Goal: Task Accomplishment & Management: Complete application form

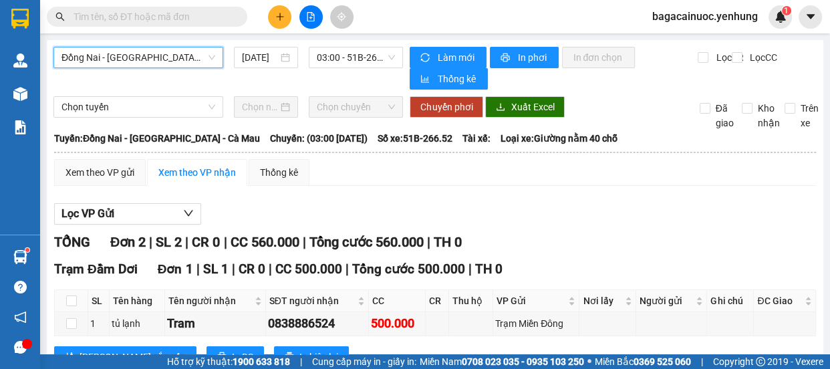
scroll to position [21, 0]
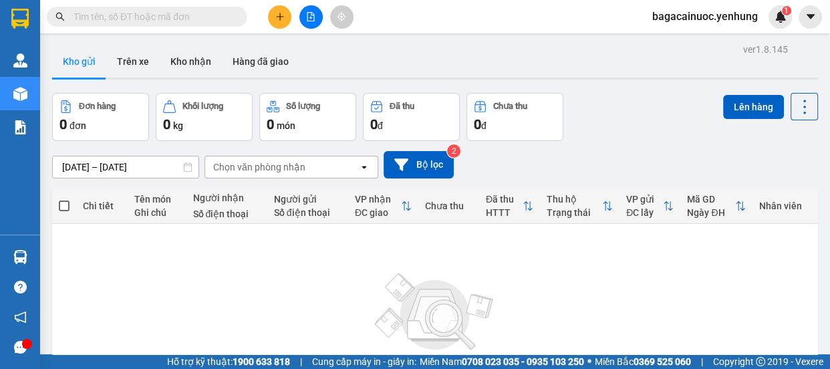
click at [276, 17] on icon "plus" at bounding box center [279, 16] width 9 height 9
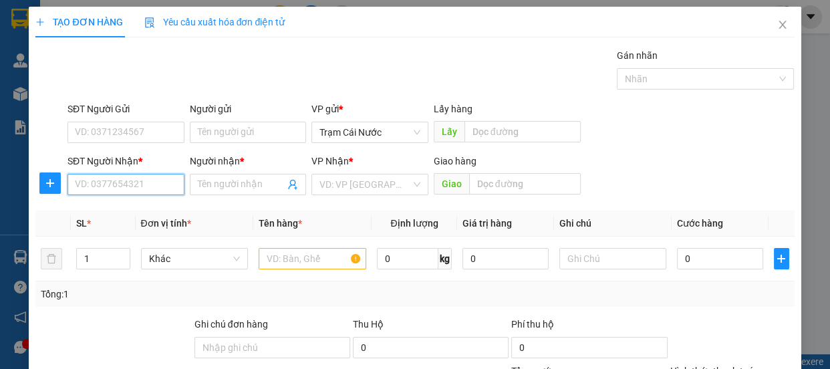
click at [142, 191] on input "SĐT Người Nhận *" at bounding box center [125, 184] width 117 height 21
click at [116, 212] on div "0949685269 - 0" at bounding box center [125, 211] width 100 height 15
type input "0949685269"
type input "0"
type input "150.000"
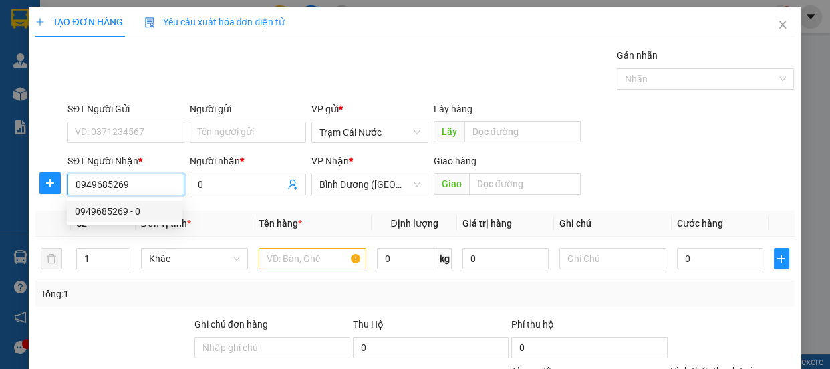
type input "150.000"
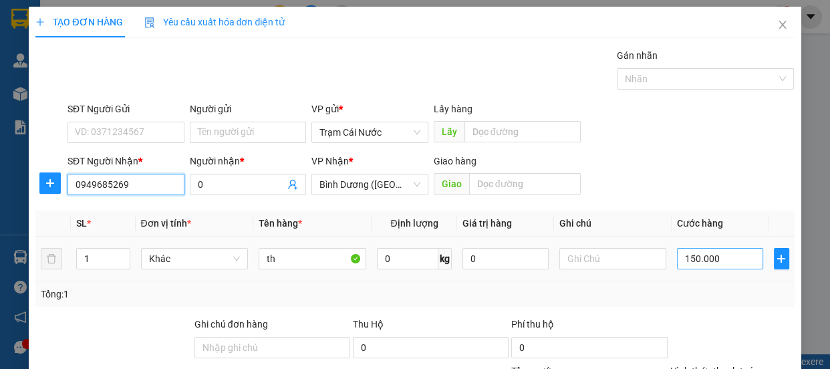
type input "0949685269"
click at [735, 262] on input "150.000" at bounding box center [720, 258] width 86 height 21
type input "0"
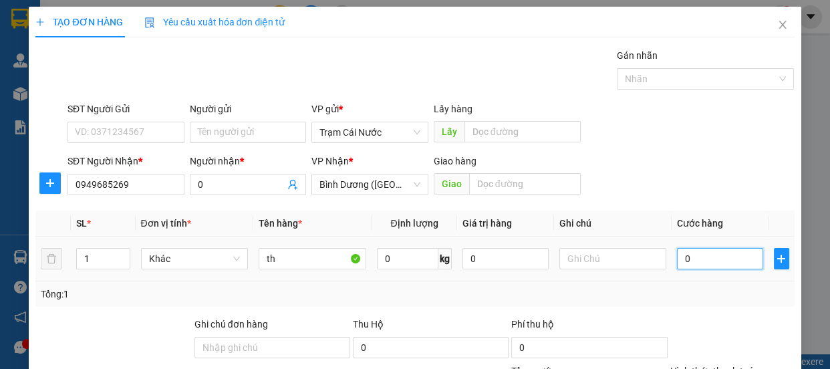
click at [677, 261] on input "0" at bounding box center [720, 258] width 86 height 21
type input "10"
type input "130"
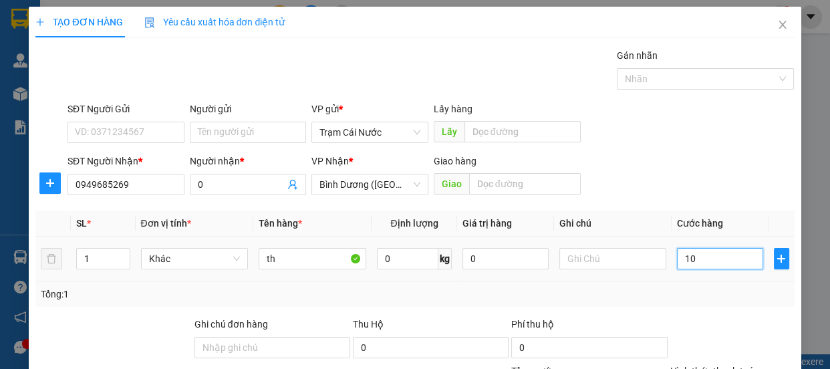
type input "130"
type input "130.000"
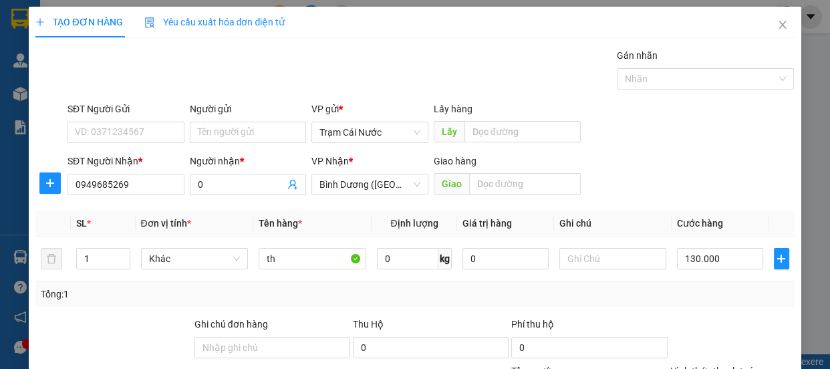
scroll to position [125, 0]
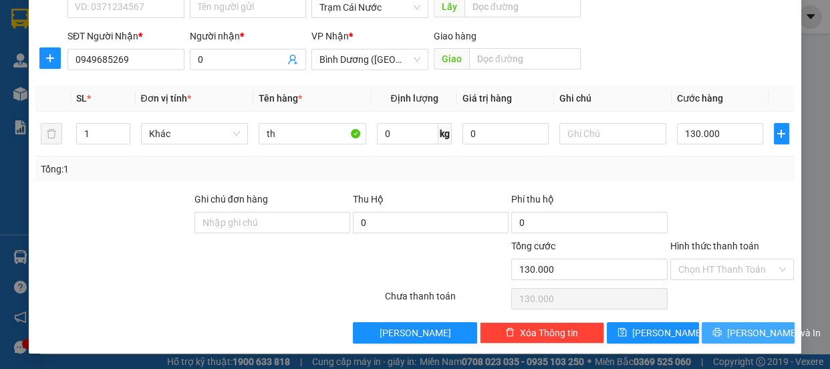
click at [735, 328] on span "[PERSON_NAME] và In" at bounding box center [774, 332] width 94 height 15
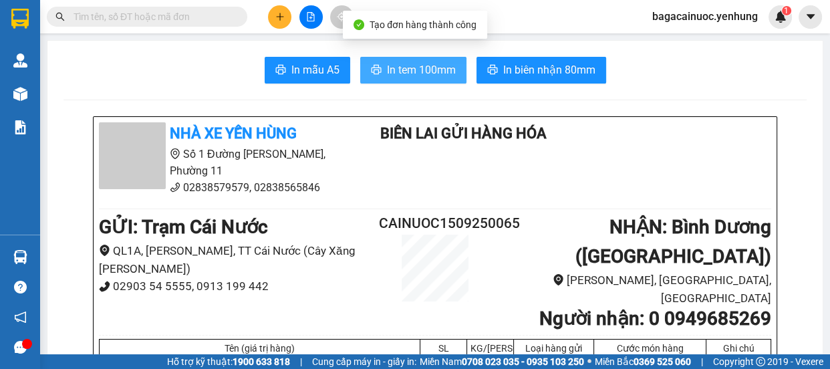
click at [425, 77] on span "In tem 100mm" at bounding box center [421, 69] width 69 height 17
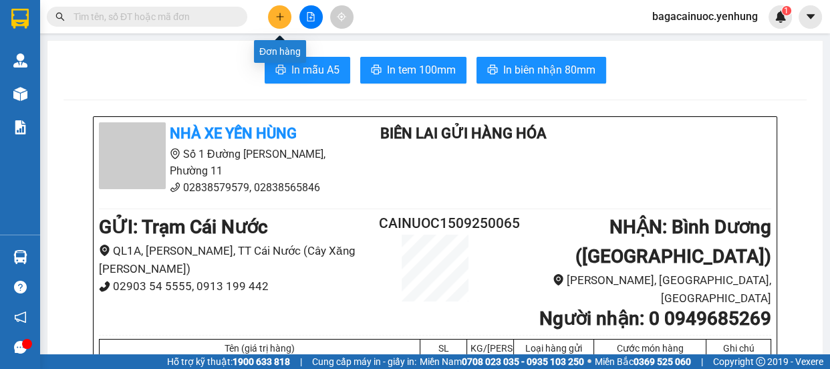
click at [276, 11] on button at bounding box center [279, 16] width 23 height 23
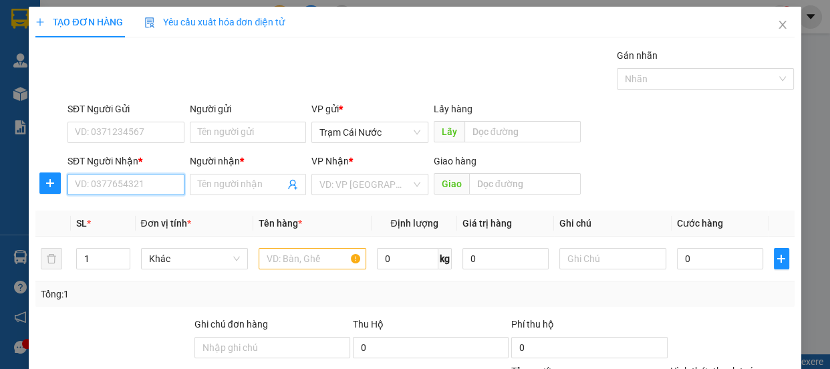
click at [136, 182] on input "SĐT Người Nhận *" at bounding box center [125, 184] width 117 height 21
type input "0867143979"
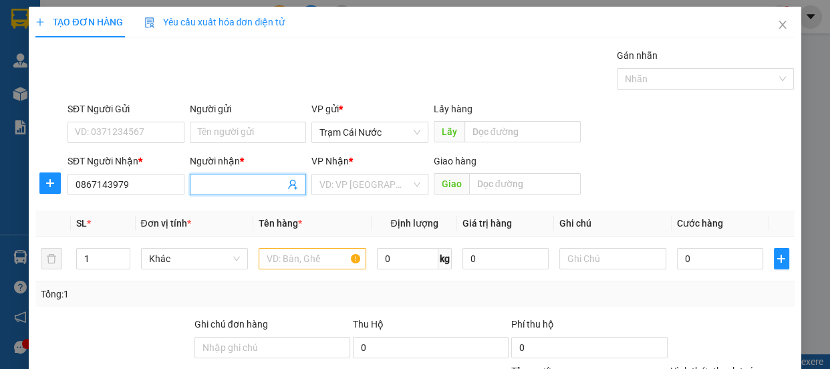
click at [207, 186] on input "Người nhận *" at bounding box center [242, 184] width 88 height 15
type input "0"
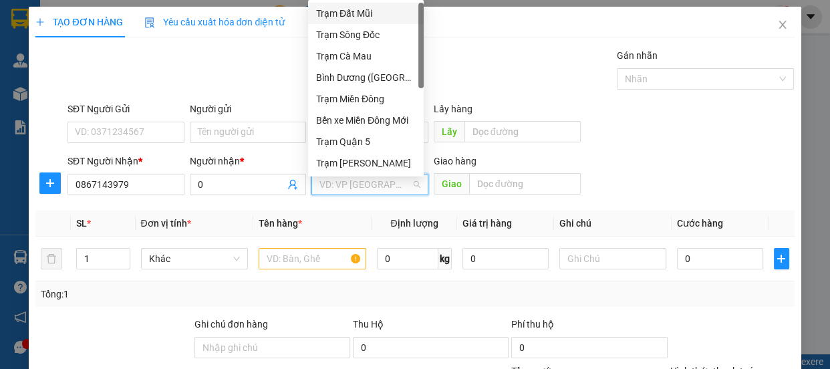
click at [319, 186] on input "search" at bounding box center [365, 184] width 92 height 20
click at [381, 120] on div "Bến xe Miền Đông Mới" at bounding box center [366, 120] width 100 height 15
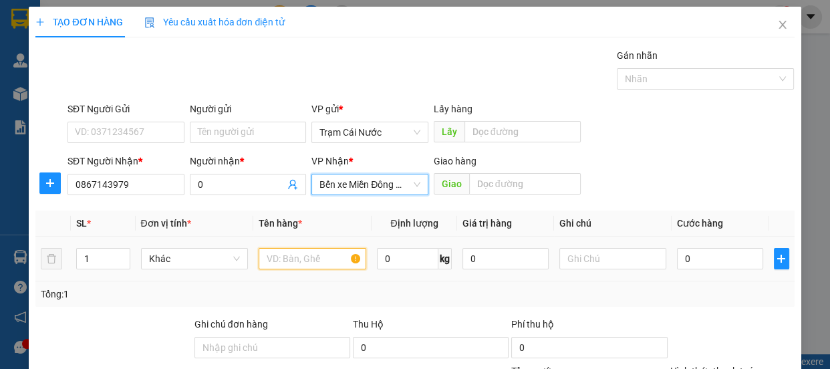
click at [317, 261] on input "text" at bounding box center [313, 258] width 108 height 21
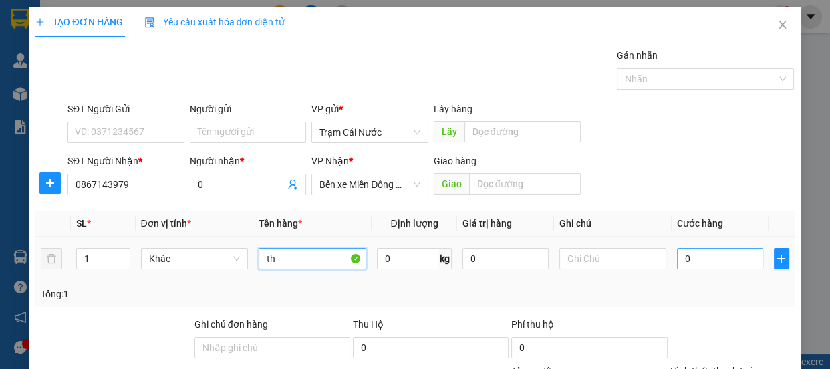
type input "th"
click at [719, 259] on input "0" at bounding box center [720, 258] width 86 height 21
type input "8"
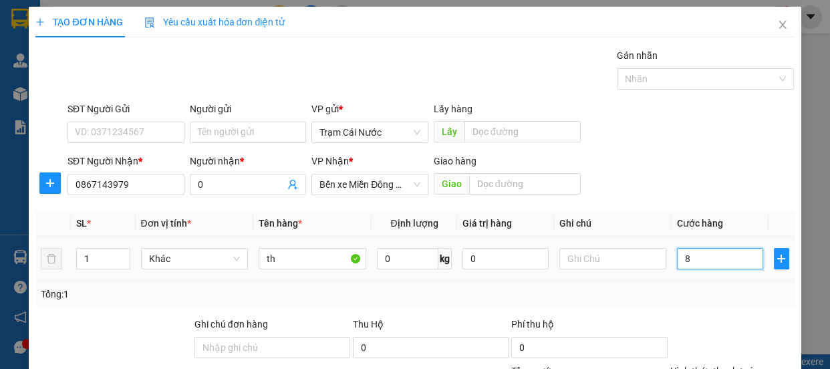
type input "80"
type input "80.000"
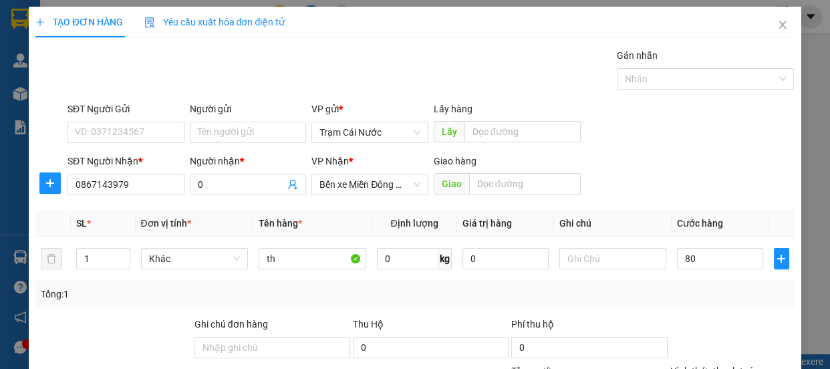
type input "80.000"
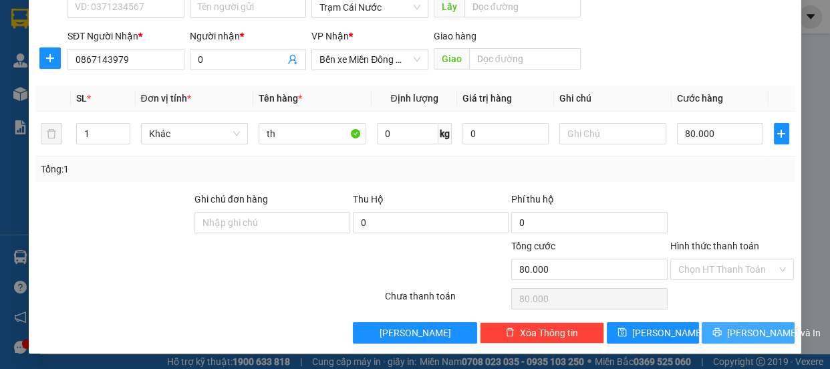
click at [717, 332] on icon "printer" at bounding box center [717, 332] width 9 height 9
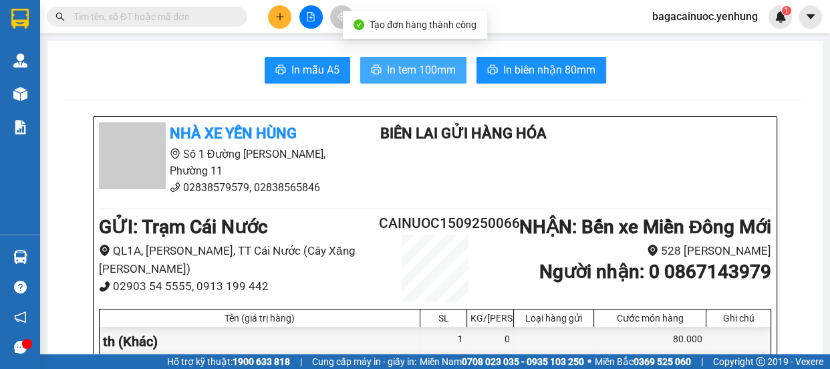
click at [426, 73] on span "In tem 100mm" at bounding box center [421, 69] width 69 height 17
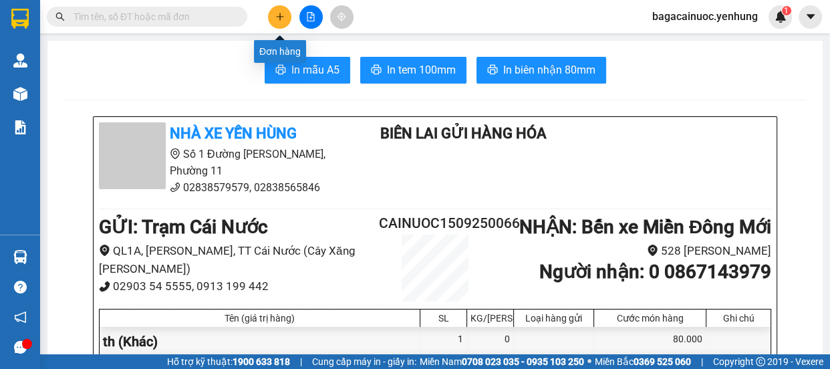
click at [275, 16] on icon "plus" at bounding box center [279, 16] width 9 height 9
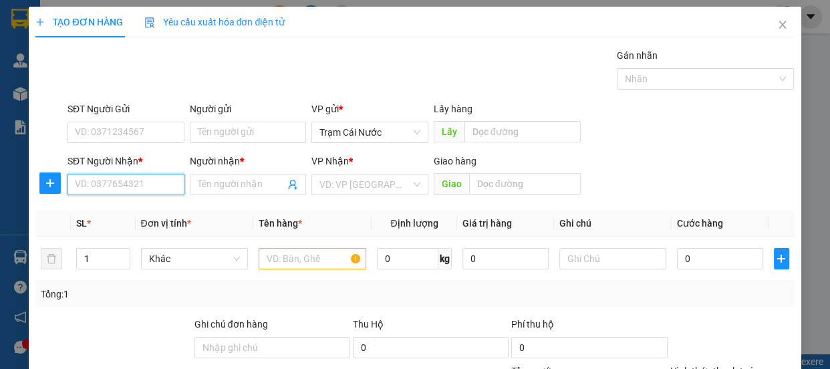
click at [120, 182] on input "SĐT Người Nhận *" at bounding box center [125, 184] width 117 height 21
type input "0911781465"
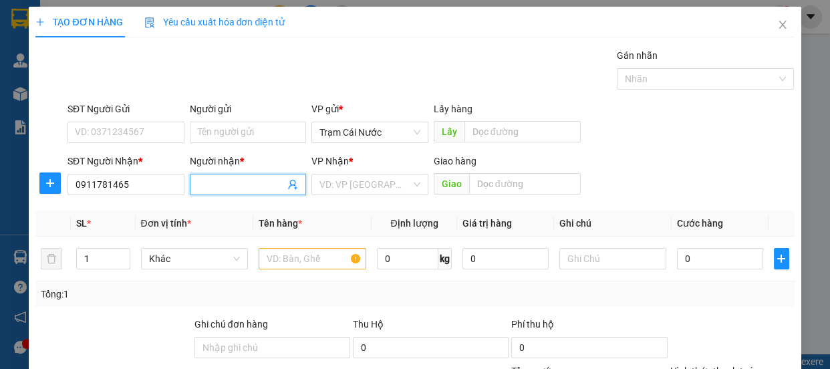
click at [214, 186] on input "Người nhận *" at bounding box center [242, 184] width 88 height 15
type input "0"
click at [370, 182] on input "search" at bounding box center [365, 184] width 92 height 20
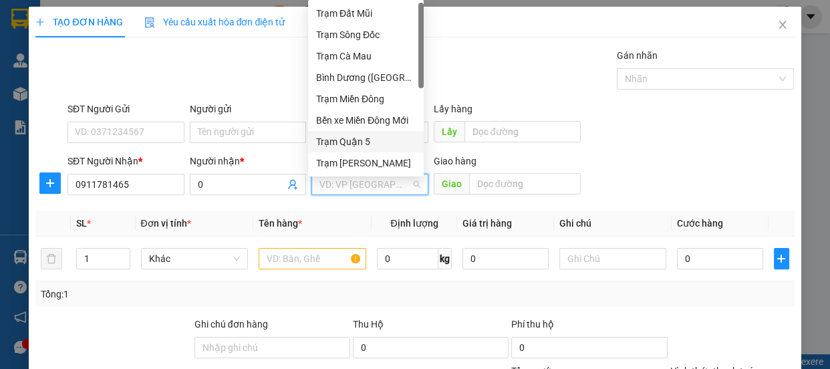
click at [386, 142] on div "Trạm Quận 5" at bounding box center [366, 141] width 100 height 15
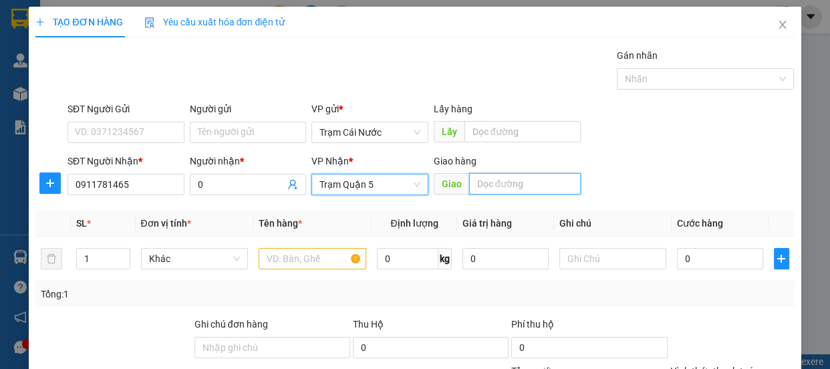
click at [492, 188] on input "text" at bounding box center [525, 183] width 112 height 21
type input "cây xăng thân hữu nghĩa"
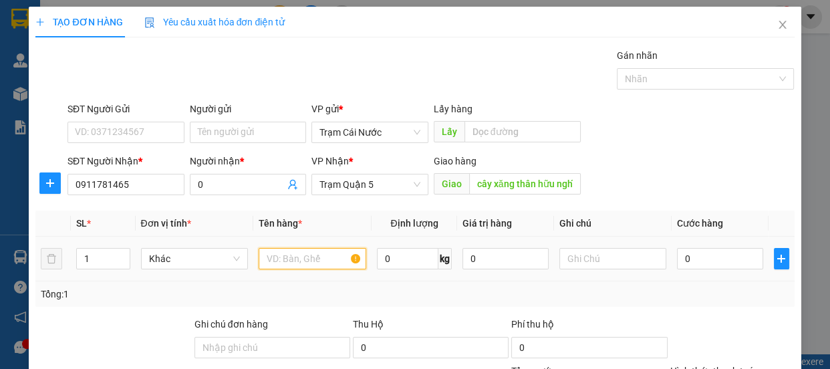
click at [301, 265] on input "text" at bounding box center [313, 258] width 108 height 21
type input "2"
click at [116, 251] on span "Increase Value" at bounding box center [122, 254] width 15 height 12
click at [312, 255] on input "text" at bounding box center [313, 258] width 108 height 21
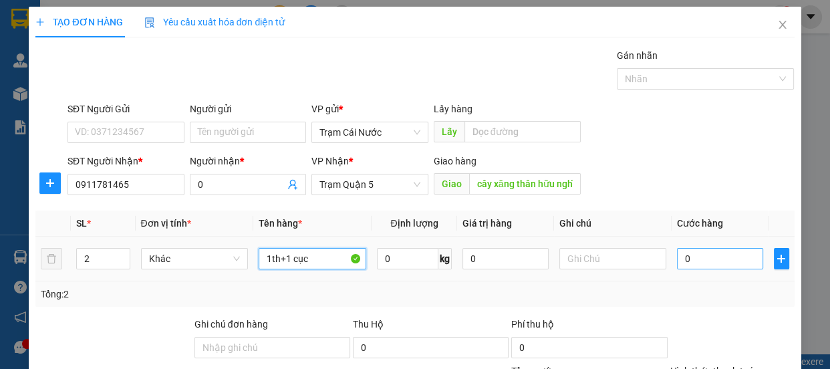
type input "1th+1 cục"
click at [693, 256] on input "0" at bounding box center [720, 258] width 86 height 21
type input "1"
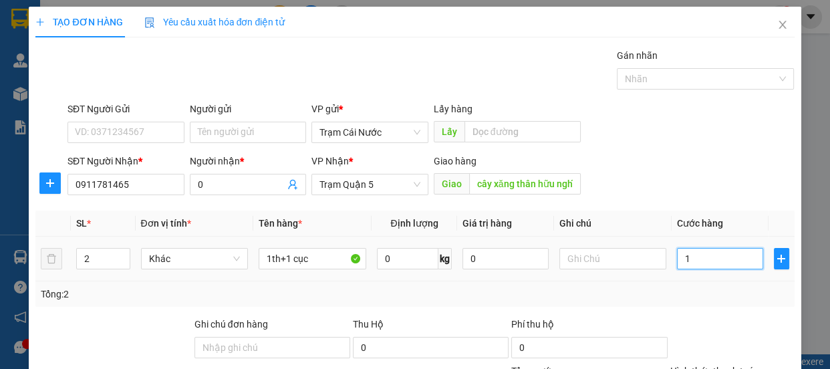
type input "10"
type input "100"
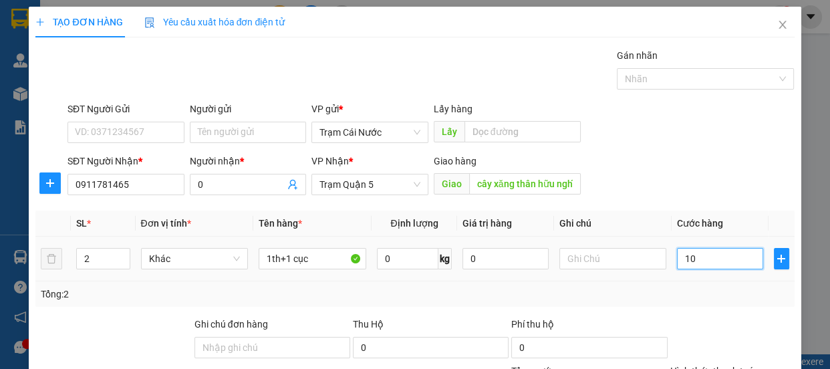
type input "100"
type input "100.000"
click at [702, 365] on label "Hình thức thanh toán" at bounding box center [714, 370] width 89 height 11
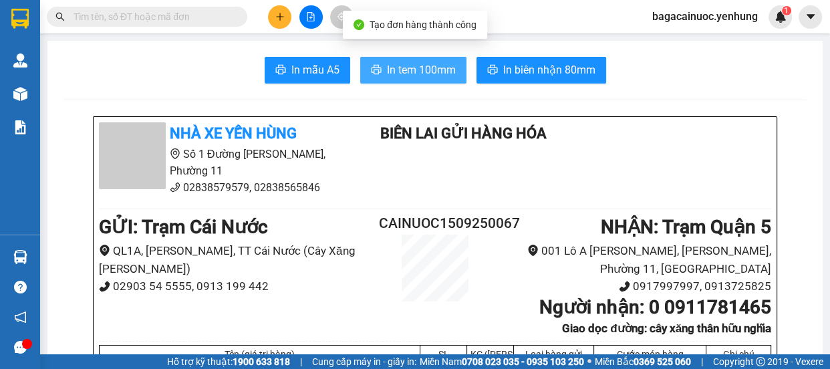
click at [395, 73] on span "In tem 100mm" at bounding box center [421, 69] width 69 height 17
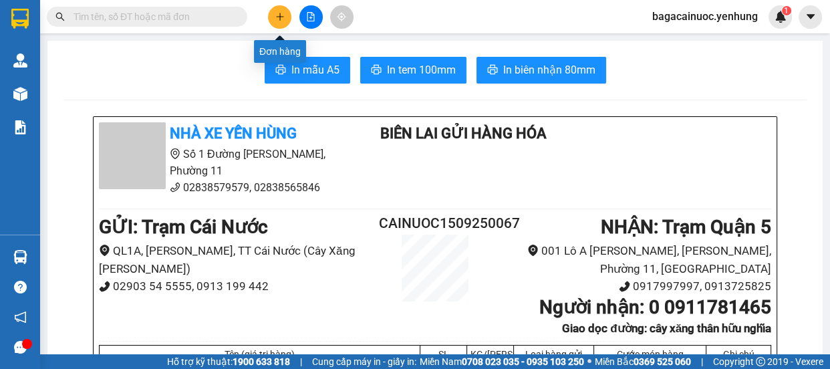
click at [277, 21] on icon "plus" at bounding box center [279, 16] width 9 height 9
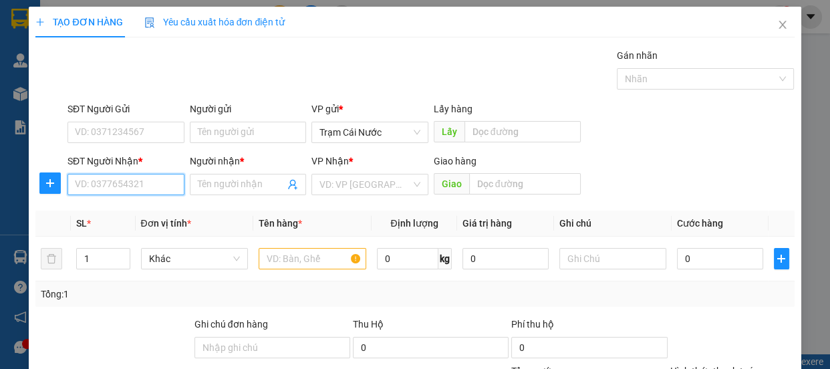
click at [136, 186] on input "SĐT Người Nhận *" at bounding box center [125, 184] width 117 height 21
click at [394, 134] on span "Trạm Cái Nước" at bounding box center [369, 132] width 101 height 20
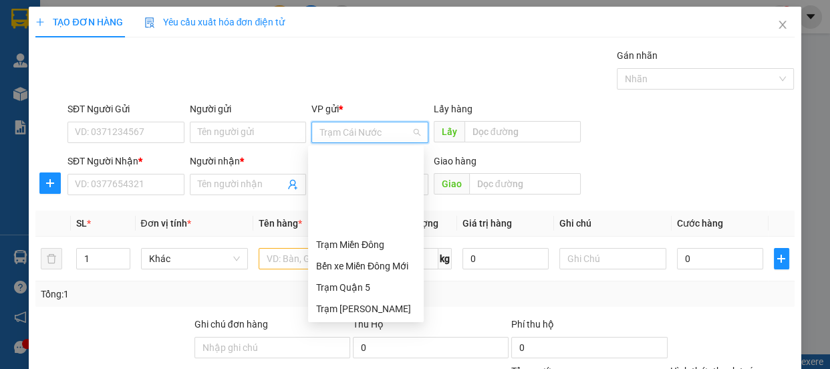
click at [367, 323] on div "Trạm [GEOGRAPHIC_DATA]" at bounding box center [366, 330] width 100 height 15
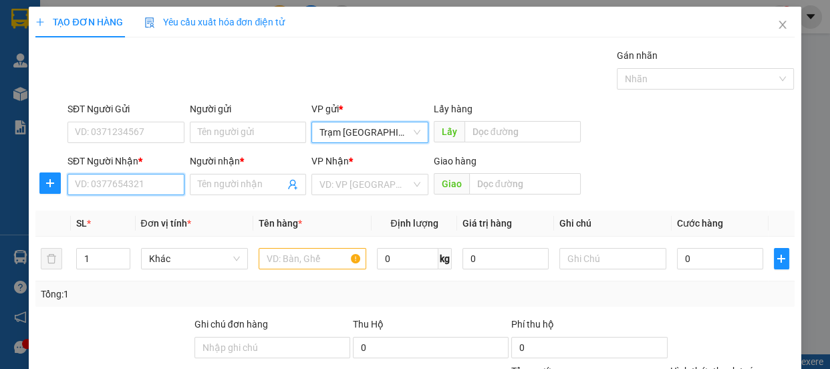
click at [119, 181] on input "SĐT Người Nhận *" at bounding box center [125, 184] width 117 height 21
type input "0335607692"
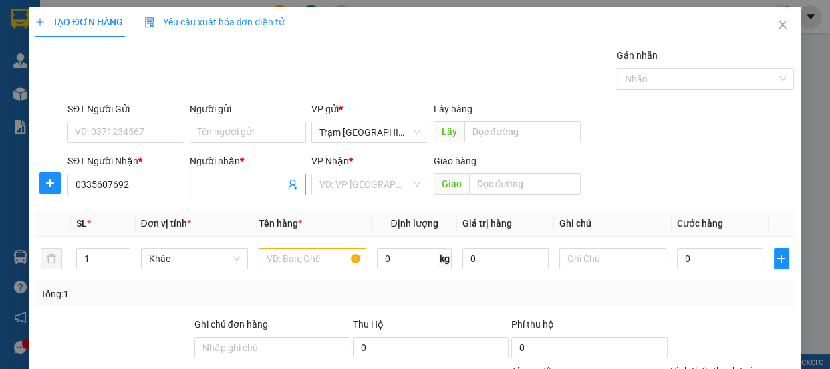
click at [239, 188] on input "Người nhận *" at bounding box center [242, 184] width 88 height 15
type input "0"
click at [382, 180] on input "search" at bounding box center [365, 184] width 92 height 20
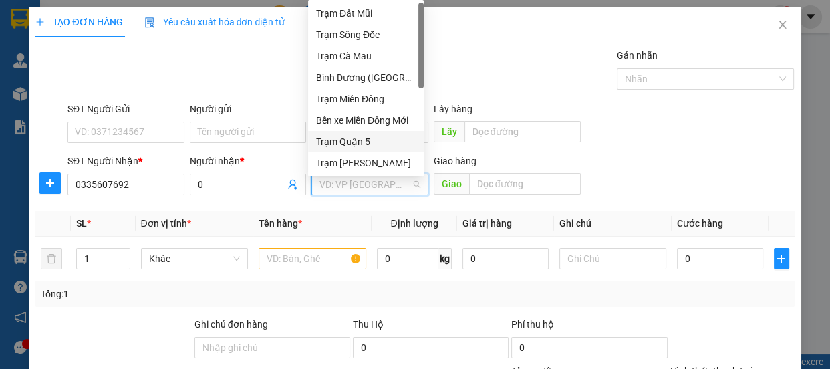
click at [361, 141] on div "Trạm Quận 5" at bounding box center [366, 141] width 100 height 15
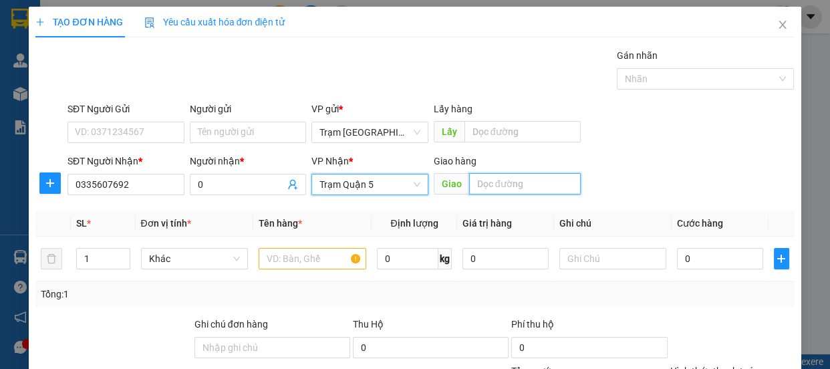
click at [532, 187] on input "text" at bounding box center [525, 183] width 112 height 21
type input "d"
type input "đnai"
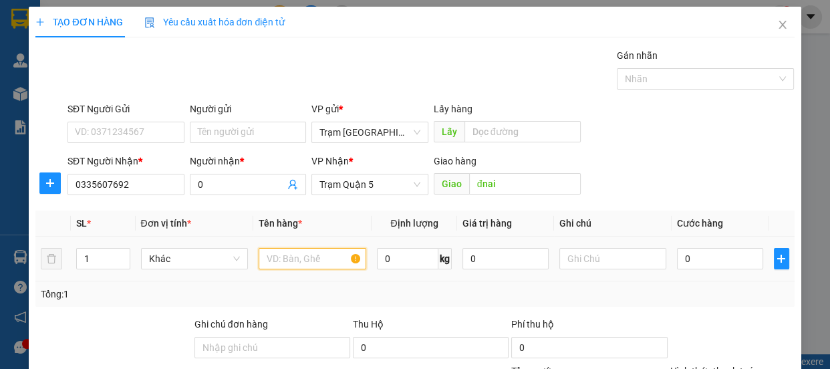
click at [299, 261] on input "text" at bounding box center [313, 258] width 108 height 21
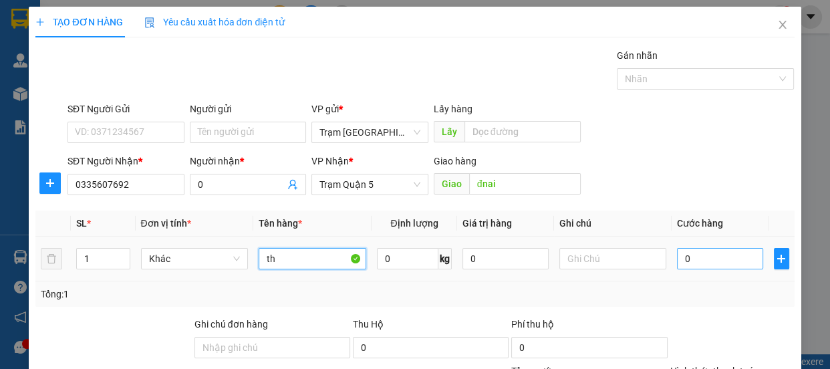
type input "th"
click at [727, 257] on input "0" at bounding box center [720, 258] width 86 height 21
type input "1"
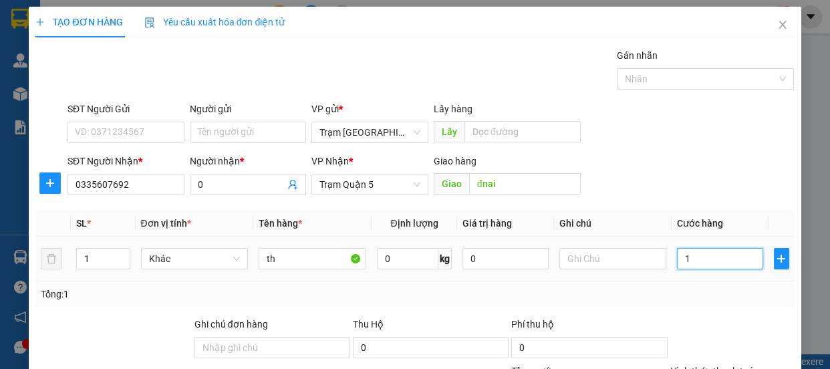
type input "10"
type input "100"
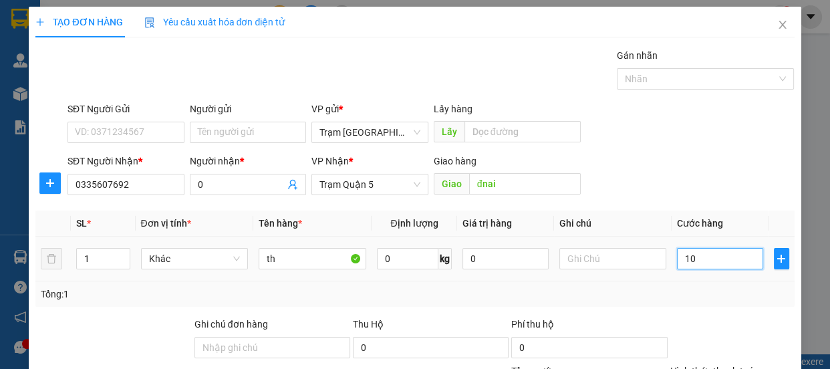
type input "100"
type input "100.000"
click at [617, 248] on input "text" at bounding box center [613, 258] width 108 height 21
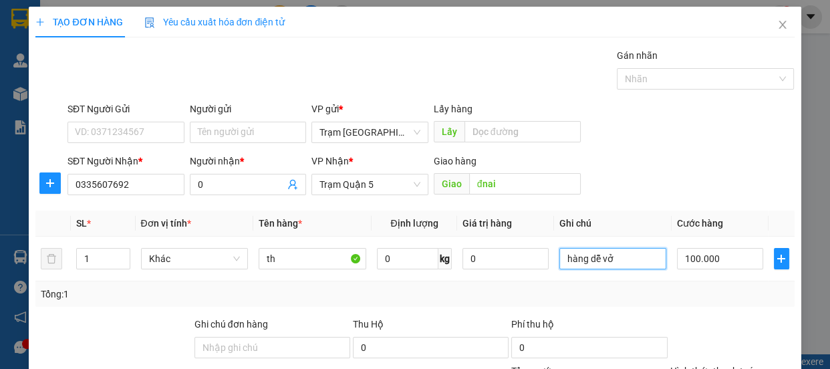
type input "hàng dễ vở"
click at [729, 365] on label "Hình thức thanh toán" at bounding box center [714, 370] width 89 height 11
type input "0"
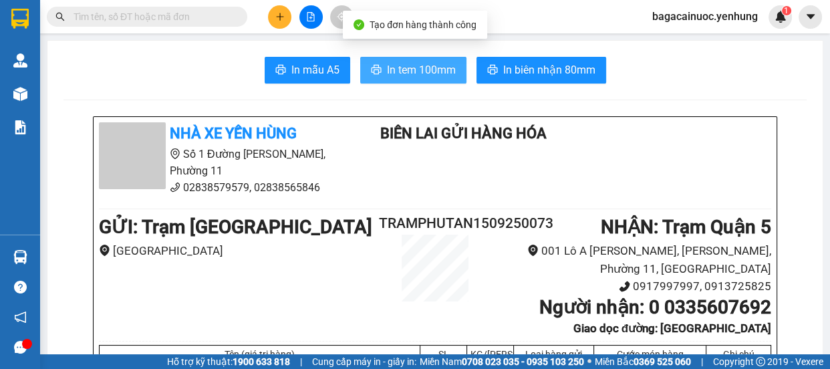
click at [409, 73] on span "In tem 100mm" at bounding box center [421, 69] width 69 height 17
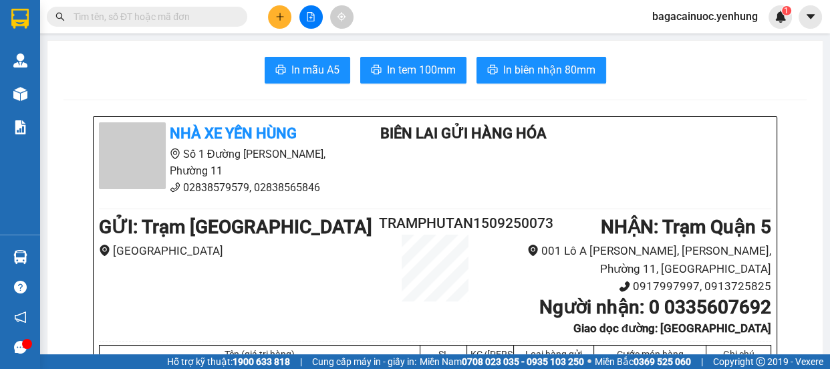
click at [285, 14] on button at bounding box center [279, 16] width 23 height 23
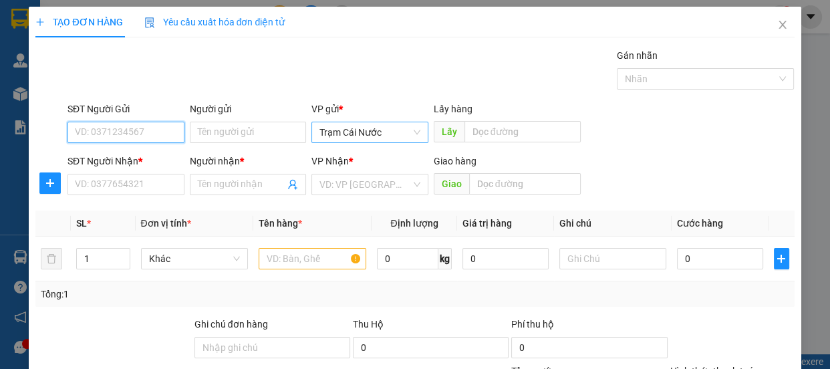
click at [400, 133] on span "Trạm Cái Nước" at bounding box center [369, 132] width 101 height 20
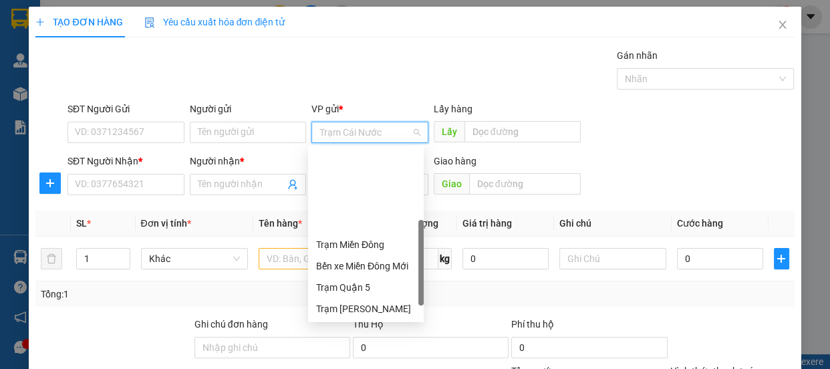
click at [371, 323] on div "Trạm [GEOGRAPHIC_DATA]" at bounding box center [366, 330] width 100 height 15
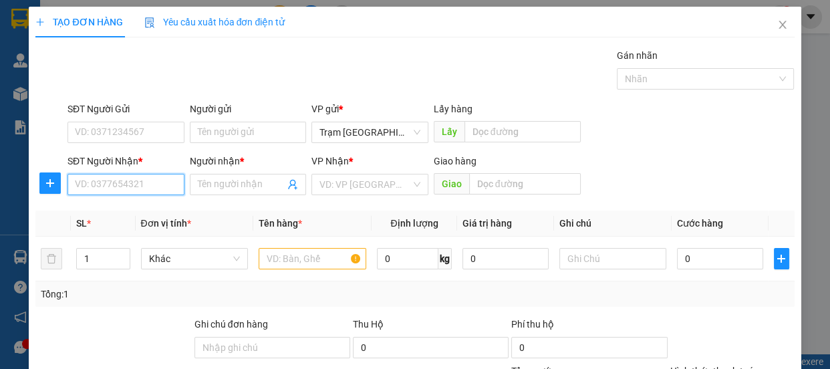
click at [128, 186] on input "SĐT Người Nhận *" at bounding box center [125, 184] width 117 height 21
type input "0947614462"
click at [253, 180] on input "Người nhận *" at bounding box center [242, 184] width 88 height 15
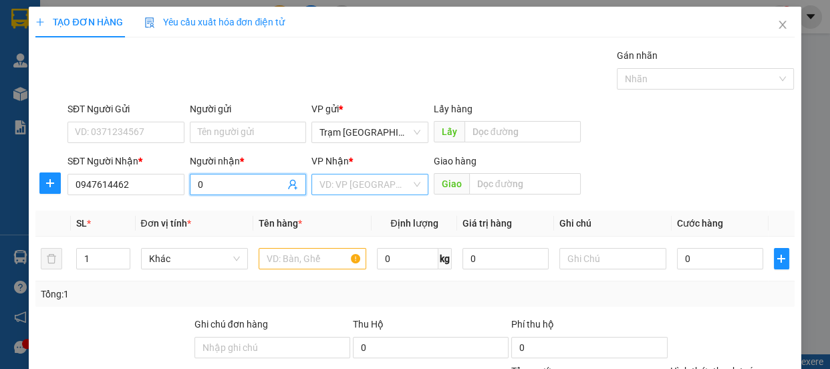
type input "0"
click at [329, 179] on input "search" at bounding box center [365, 184] width 92 height 20
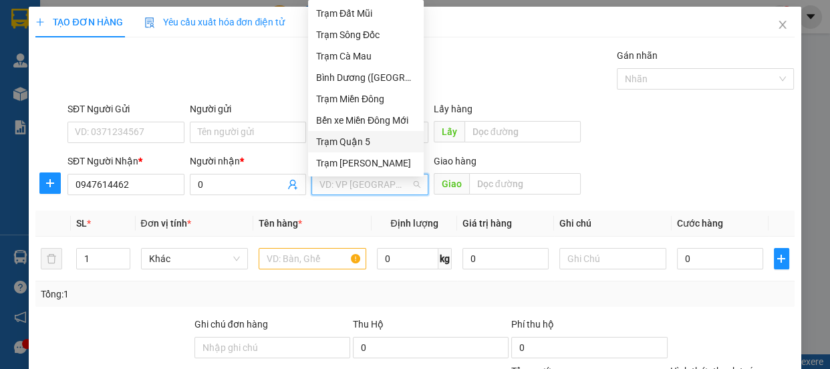
click at [383, 142] on div "Trạm Quận 5" at bounding box center [366, 141] width 100 height 15
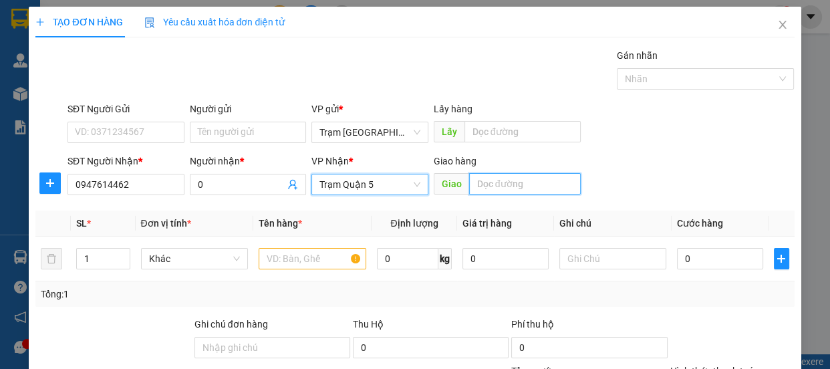
click at [487, 188] on input "text" at bounding box center [525, 183] width 112 height 21
click at [507, 178] on input "text" at bounding box center [525, 183] width 112 height 21
type input "d"
type input "đnai"
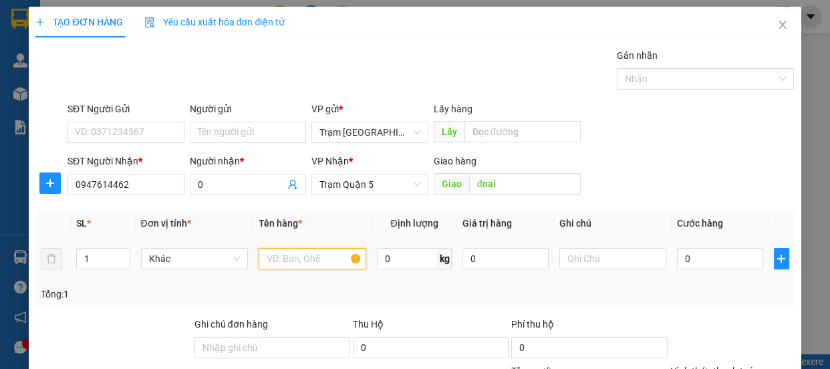
click at [320, 263] on input "text" at bounding box center [313, 258] width 108 height 21
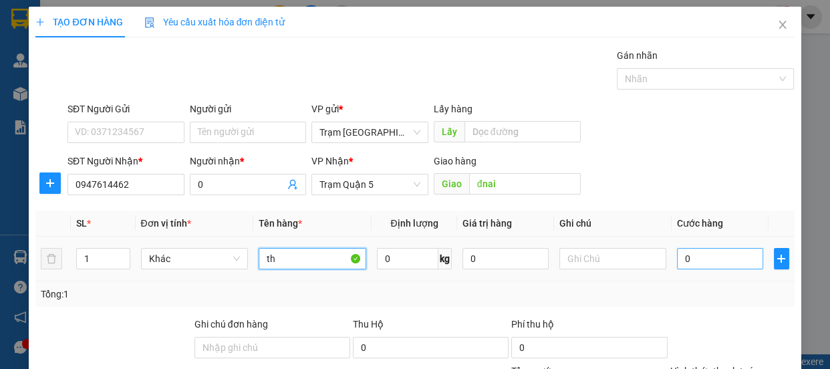
type input "th"
click at [713, 265] on input "0" at bounding box center [720, 258] width 86 height 21
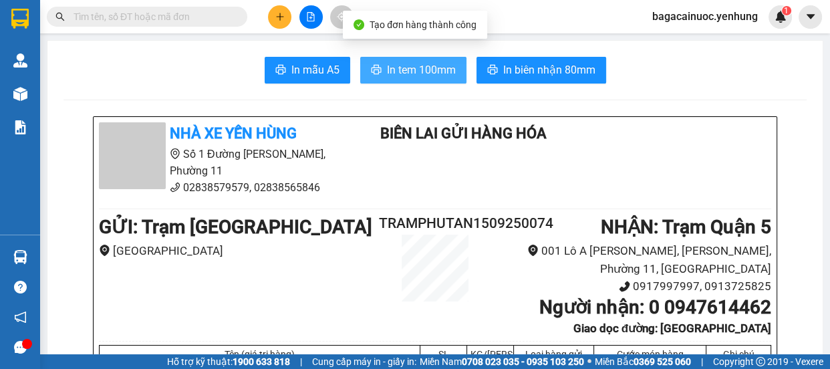
click at [418, 66] on span "In tem 100mm" at bounding box center [421, 69] width 69 height 17
click at [279, 17] on icon "plus" at bounding box center [279, 16] width 7 height 1
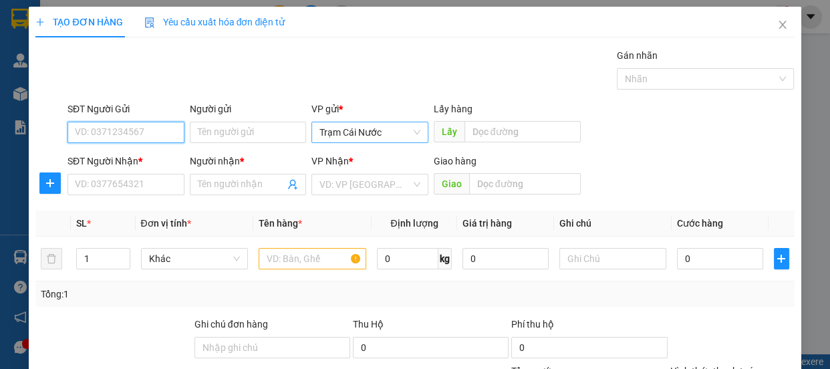
click at [389, 135] on span "Trạm Cái Nước" at bounding box center [369, 132] width 101 height 20
